Goal: Manage account settings

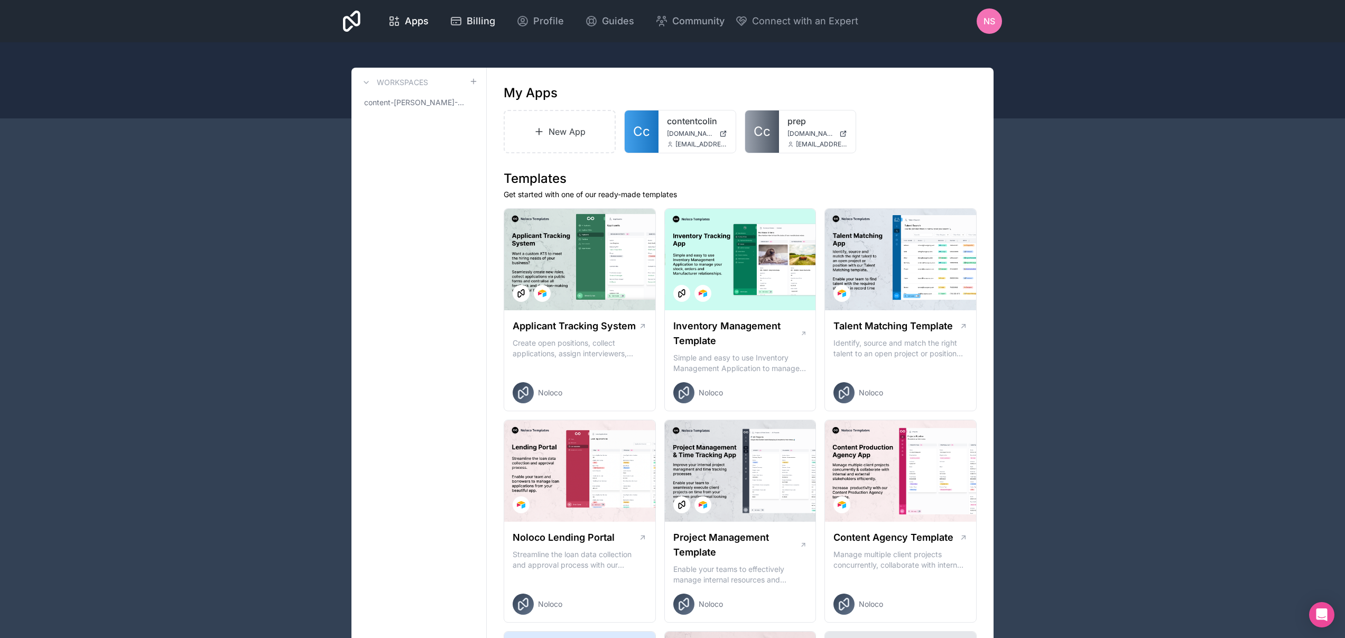
click at [462, 25] on div "Billing" at bounding box center [472, 21] width 45 height 15
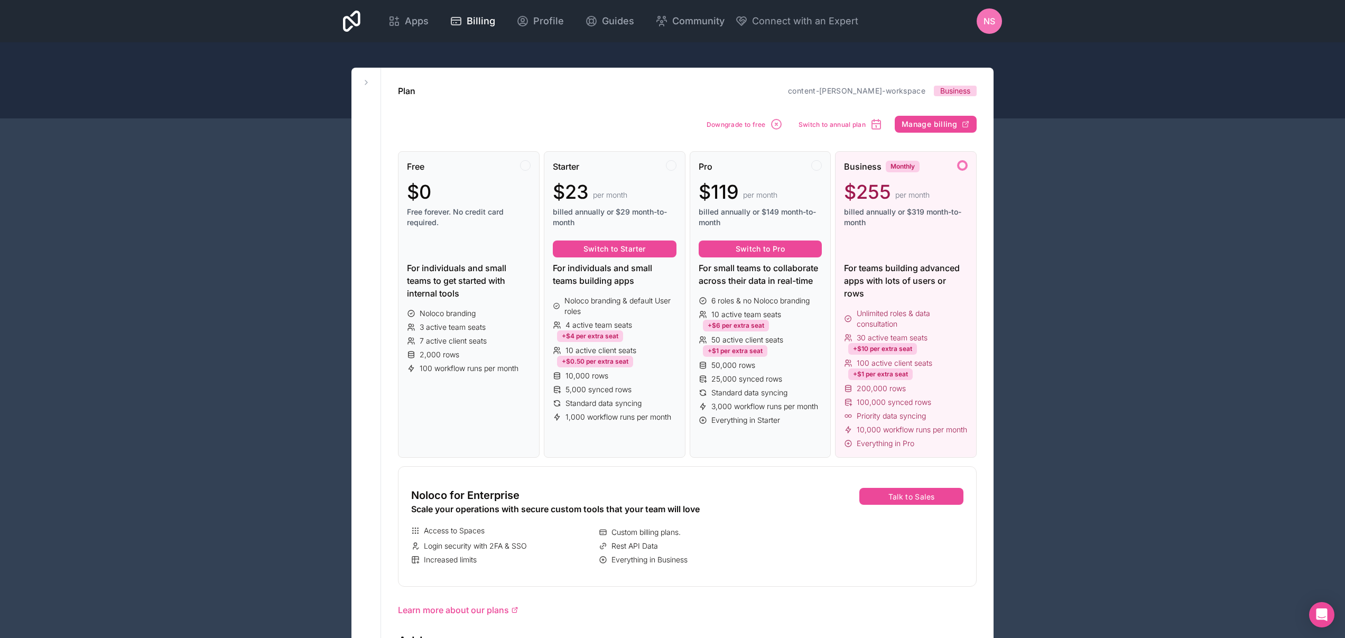
click at [350, 16] on icon at bounding box center [351, 21] width 17 height 21
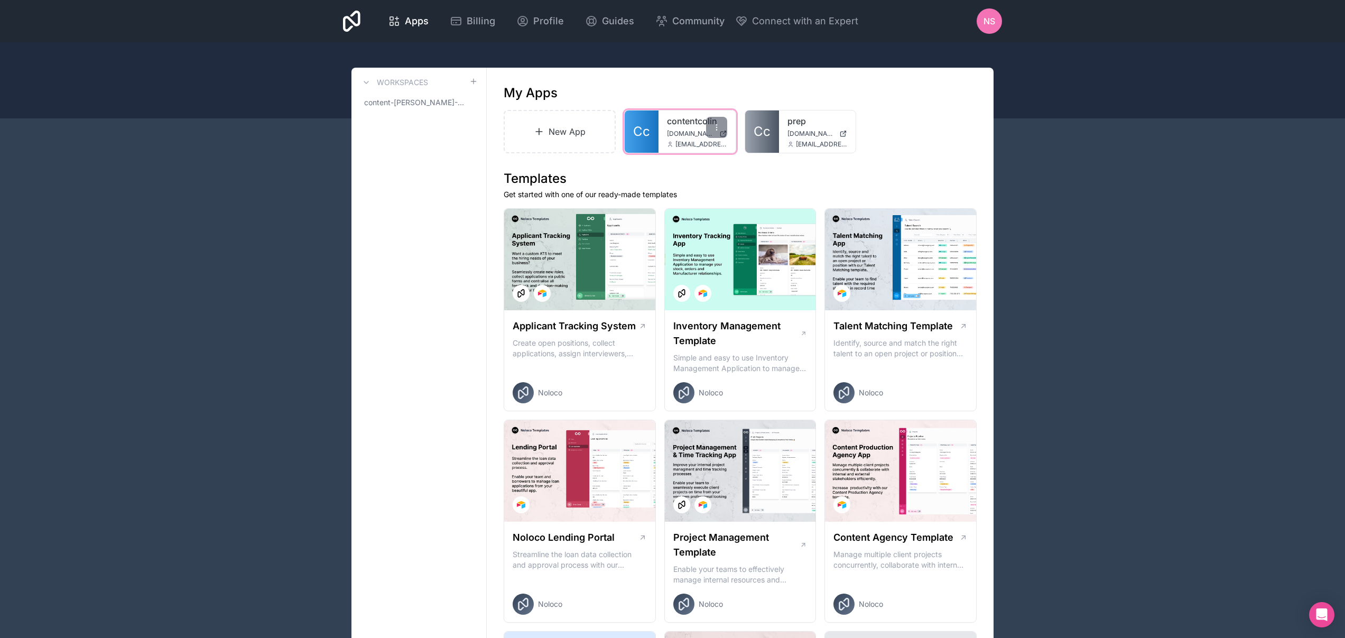
click at [653, 136] on link "Cc" at bounding box center [642, 131] width 34 height 42
